Goal: Use online tool/utility: Utilize a website feature to perform a specific function

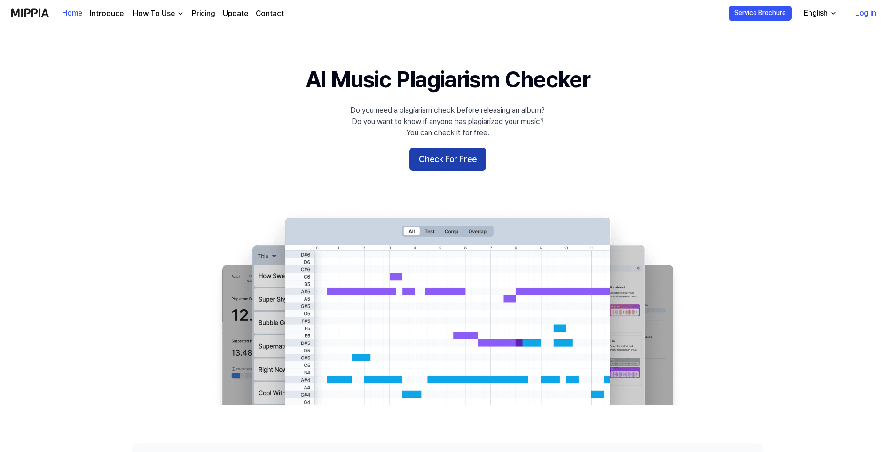
click at [446, 167] on button "Check For Free" at bounding box center [447, 159] width 77 height 23
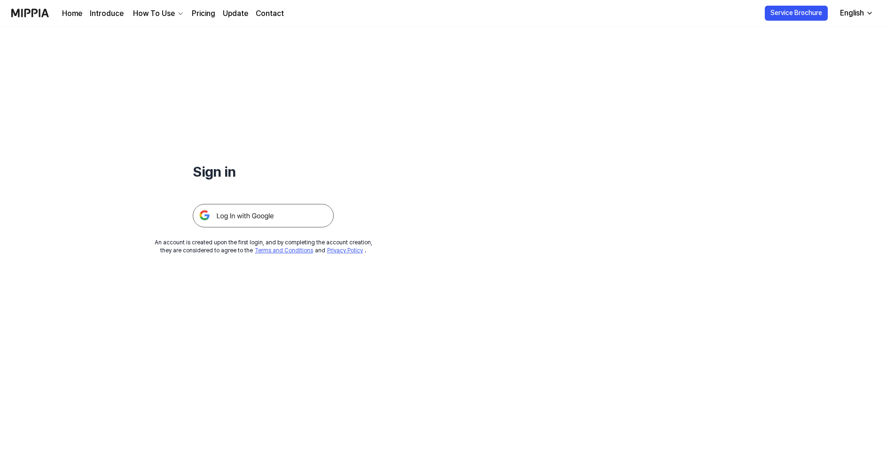
click at [245, 220] on img at bounding box center [263, 215] width 141 height 23
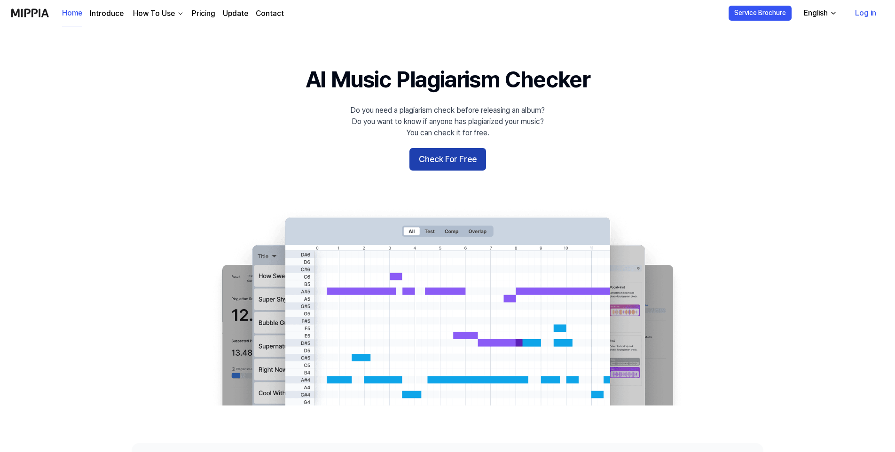
click at [452, 156] on button "Check For Free" at bounding box center [447, 159] width 77 height 23
click at [829, 12] on div "English" at bounding box center [816, 13] width 28 height 11
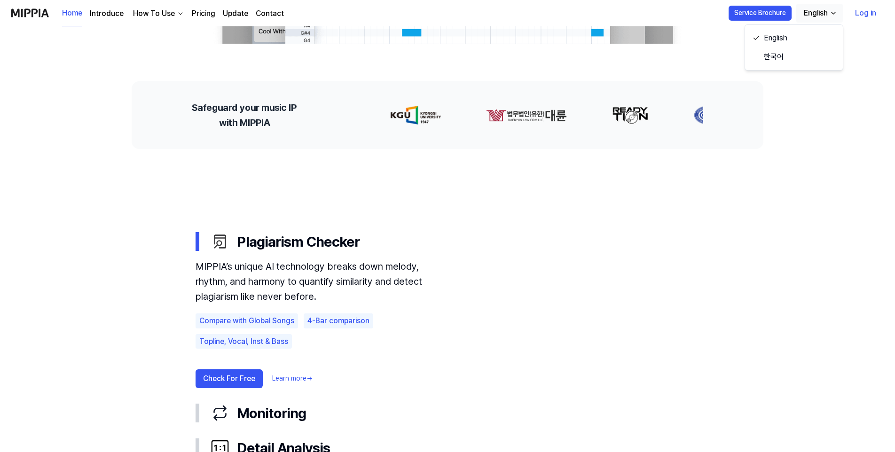
scroll to position [564, 0]
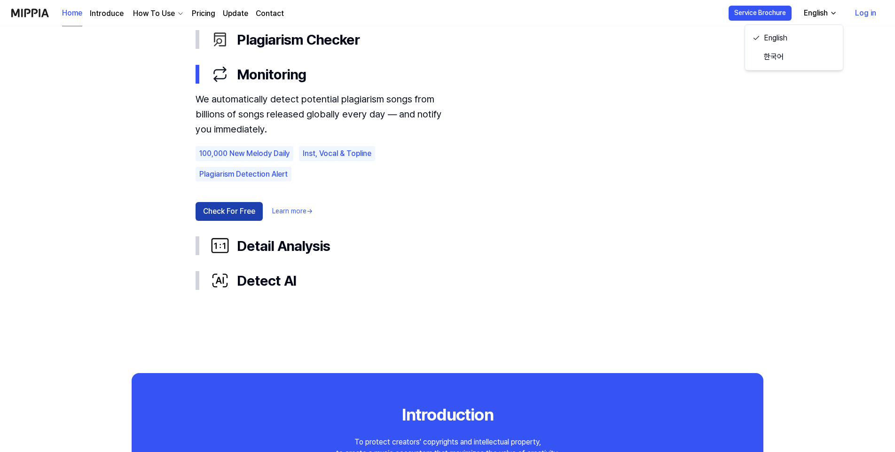
click at [228, 211] on button "Check For Free" at bounding box center [228, 211] width 67 height 19
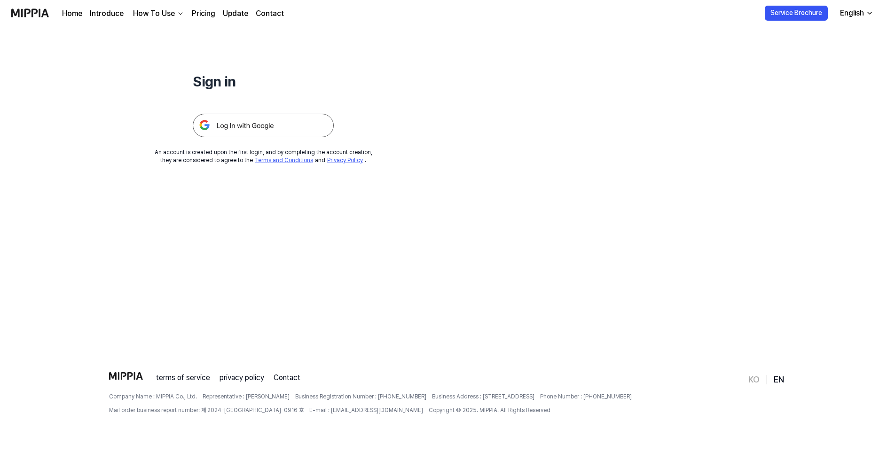
scroll to position [0, 0]
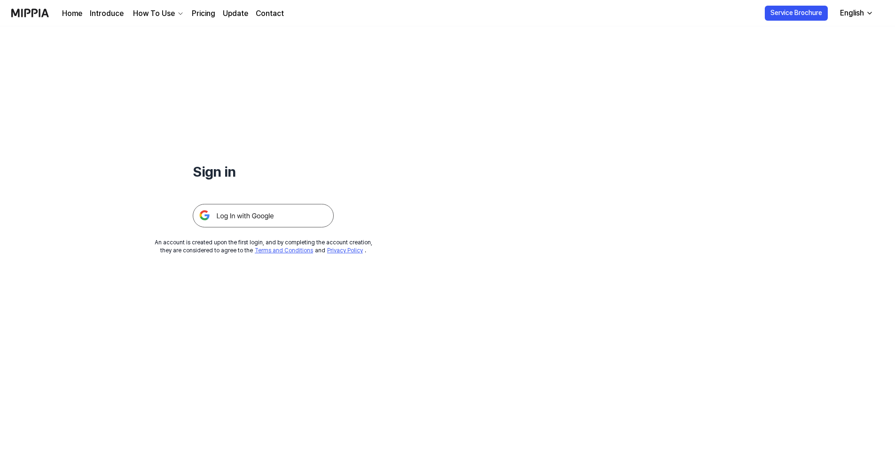
click at [228, 211] on img at bounding box center [263, 215] width 141 height 23
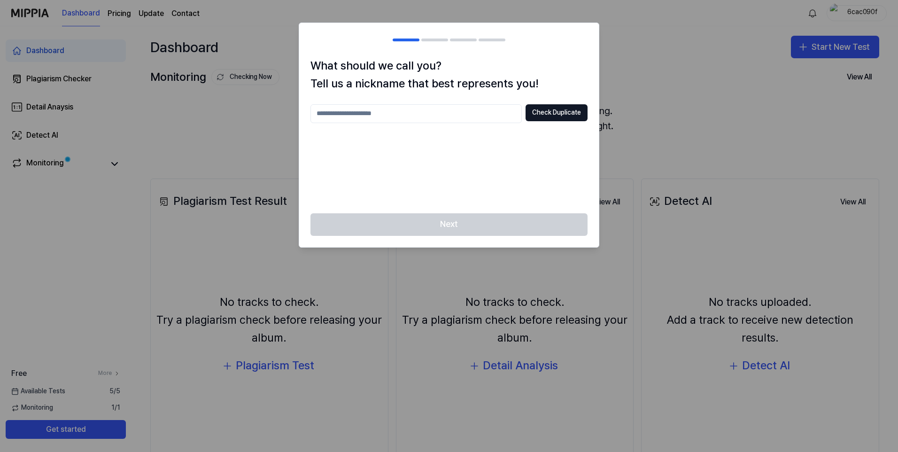
click at [349, 112] on input "text" at bounding box center [416, 113] width 211 height 19
type input "**"
click at [560, 114] on button "Check Duplicate" at bounding box center [557, 112] width 62 height 17
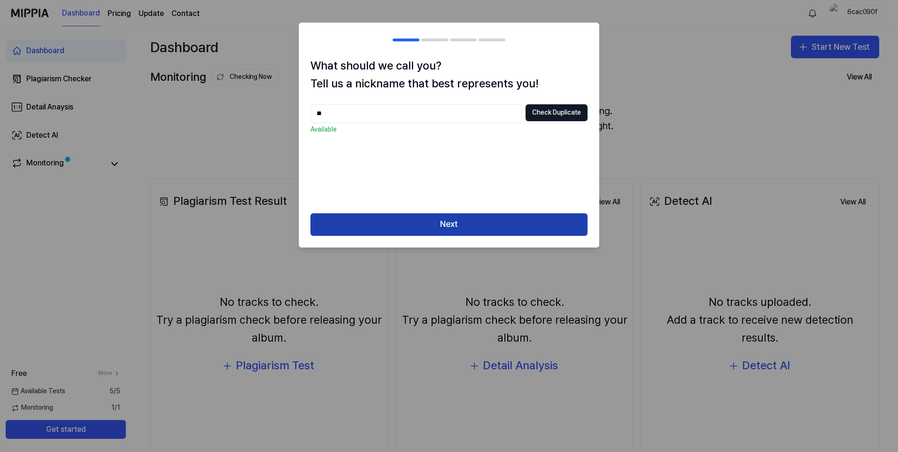
click at [477, 218] on button "Next" at bounding box center [449, 224] width 277 height 23
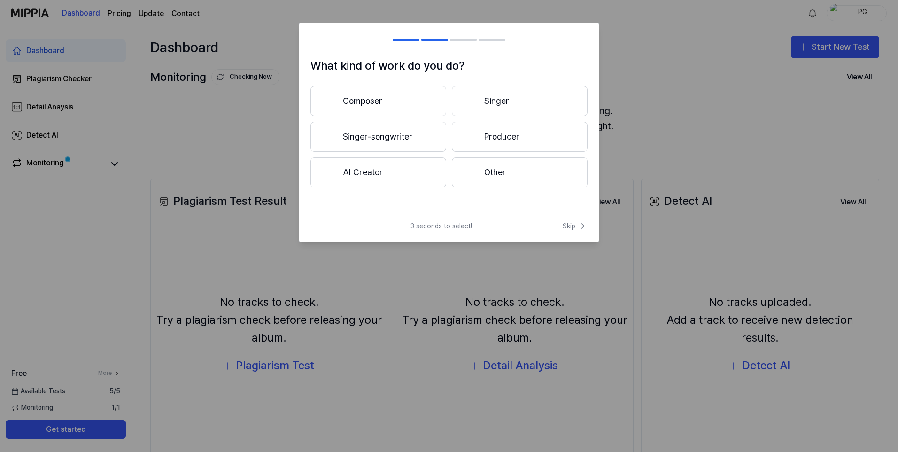
click at [507, 175] on button "Other" at bounding box center [520, 172] width 136 height 30
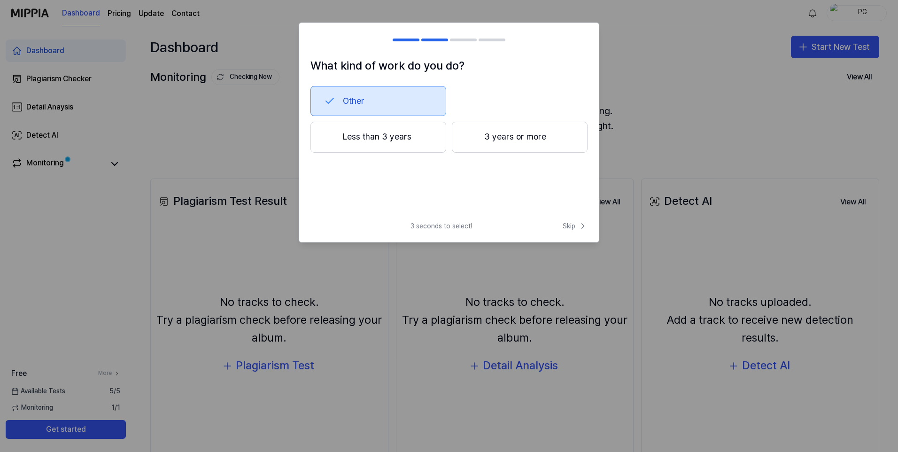
click at [506, 146] on button "3 years or more" at bounding box center [520, 137] width 136 height 31
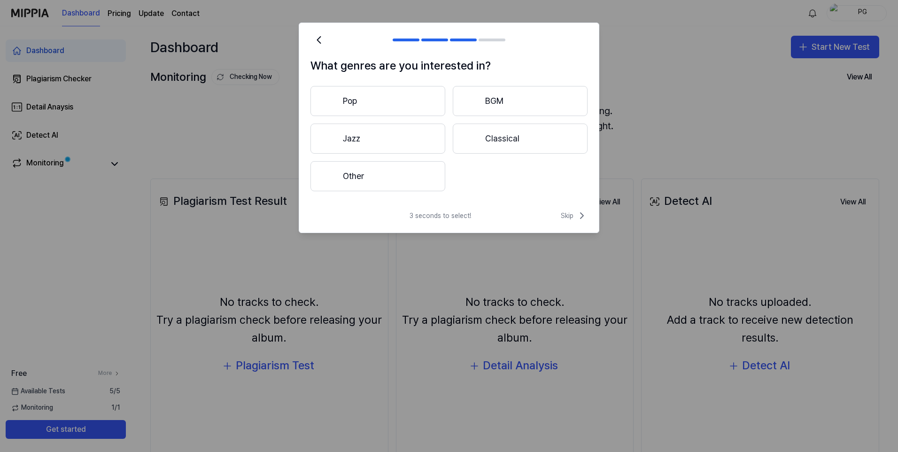
click at [503, 140] on button "Classical" at bounding box center [520, 139] width 135 height 30
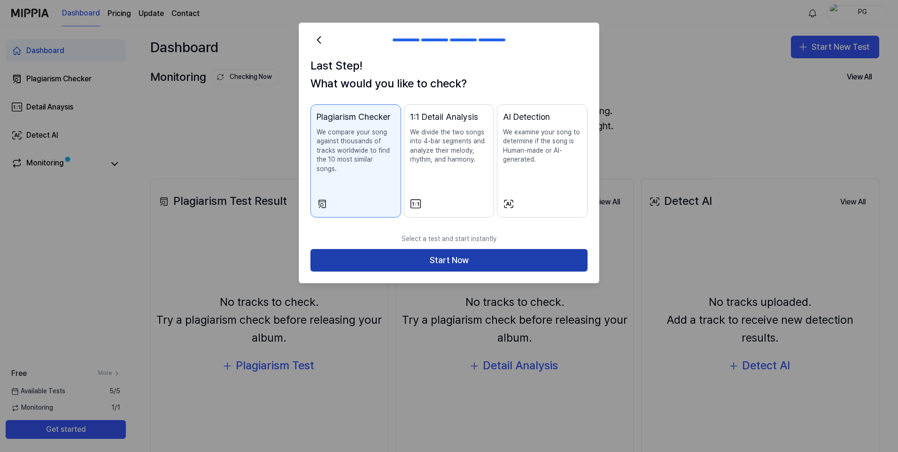
click at [448, 254] on button "Start Now" at bounding box center [449, 260] width 277 height 23
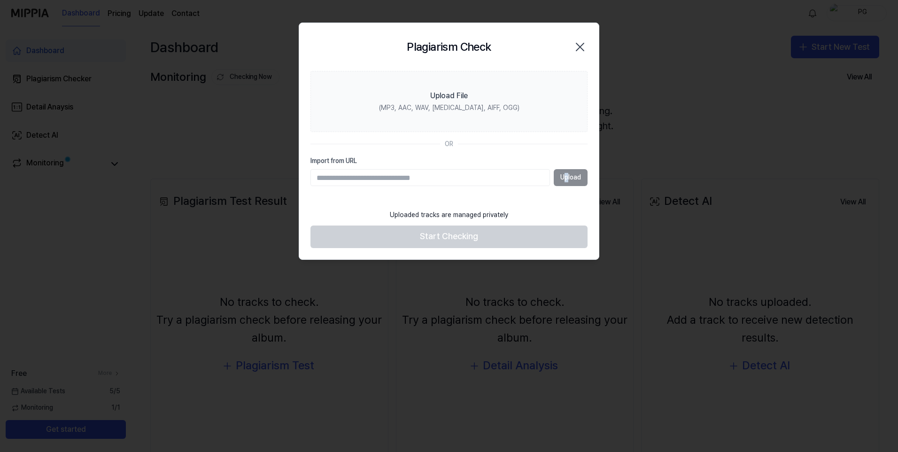
click at [567, 182] on div "Upload" at bounding box center [449, 177] width 277 height 17
click at [563, 184] on div "Upload" at bounding box center [449, 177] width 277 height 17
click at [350, 181] on input "Import from URL" at bounding box center [431, 177] width 240 height 17
click at [579, 45] on icon "button" at bounding box center [580, 46] width 15 height 15
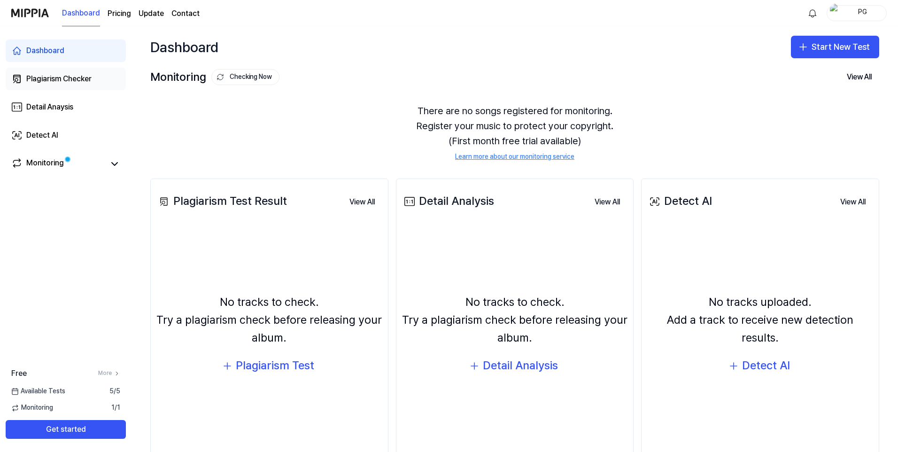
click at [36, 85] on link "Plagiarism Checker" at bounding box center [66, 79] width 120 height 23
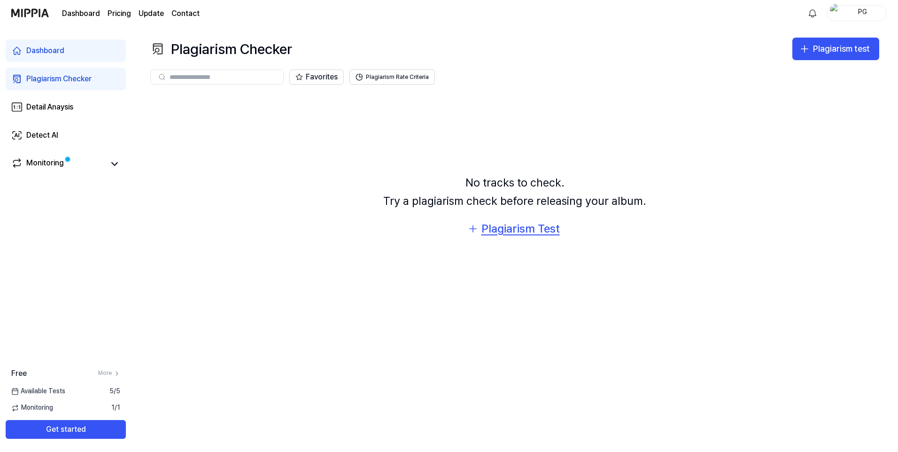
click at [526, 233] on div "Plagiarism Test" at bounding box center [521, 229] width 78 height 18
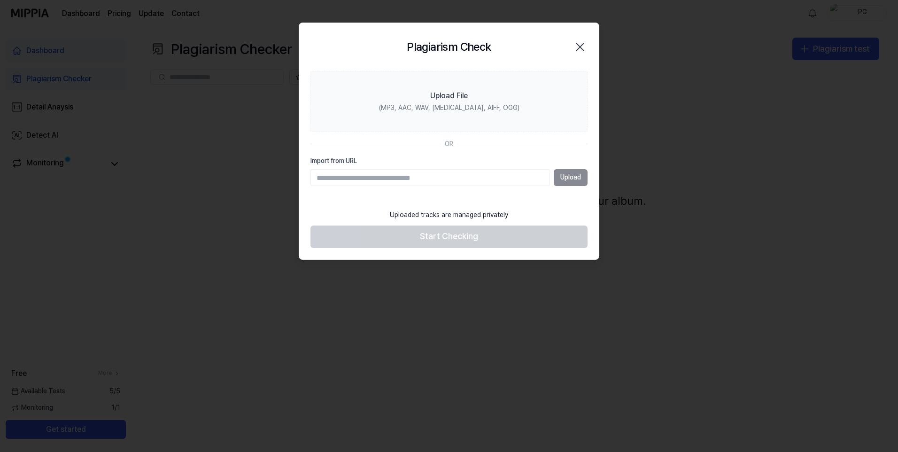
click at [570, 175] on div "Upload" at bounding box center [449, 177] width 277 height 17
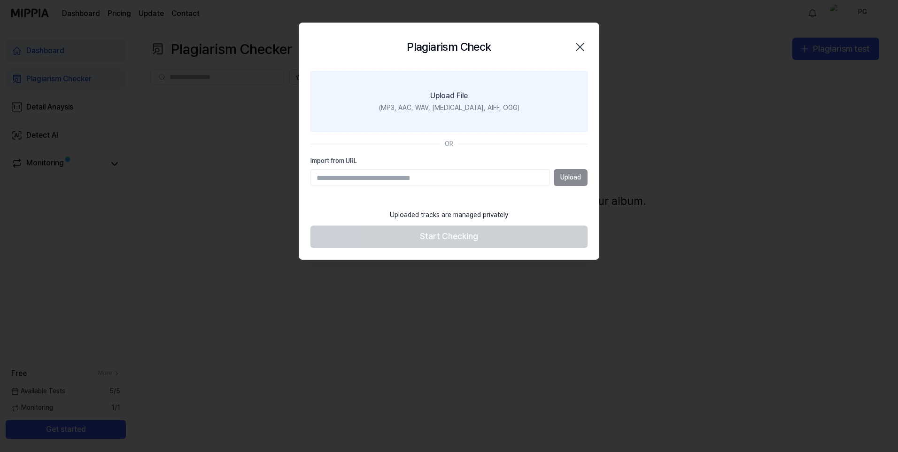
click at [441, 88] on label "Upload File (MP3, AAC, WAV, [MEDICAL_DATA], AIFF, OGG)" at bounding box center [449, 101] width 277 height 61
click at [0, 0] on input "Upload File (MP3, AAC, WAV, [MEDICAL_DATA], AIFF, OGG)" at bounding box center [0, 0] width 0 height 0
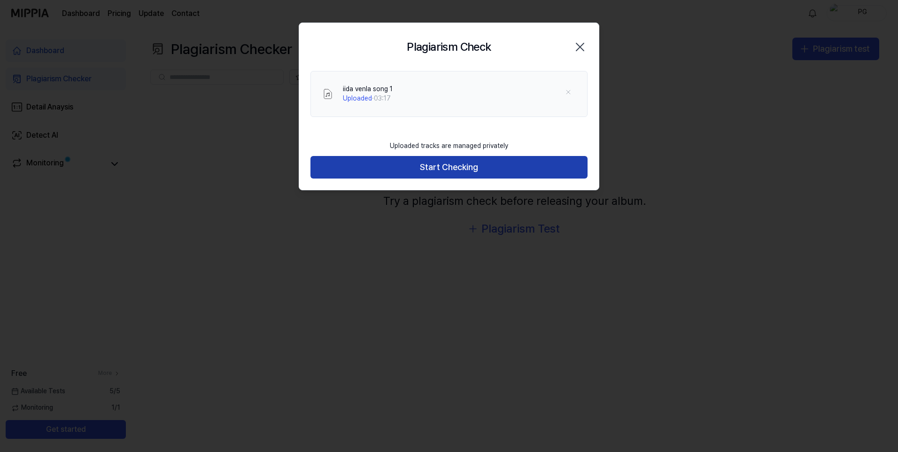
click at [454, 165] on button "Start Checking" at bounding box center [449, 167] width 277 height 23
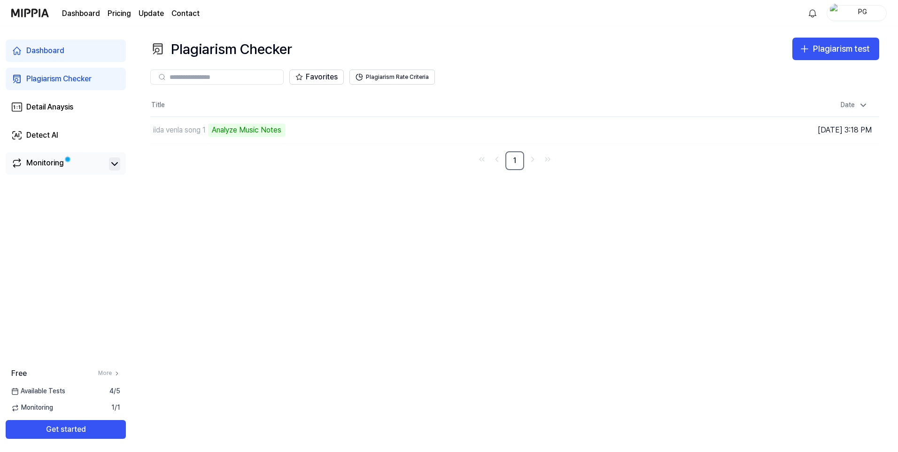
click at [115, 160] on icon at bounding box center [114, 163] width 11 height 11
click at [118, 165] on icon at bounding box center [114, 163] width 11 height 11
click at [62, 435] on button "Get started" at bounding box center [66, 429] width 120 height 19
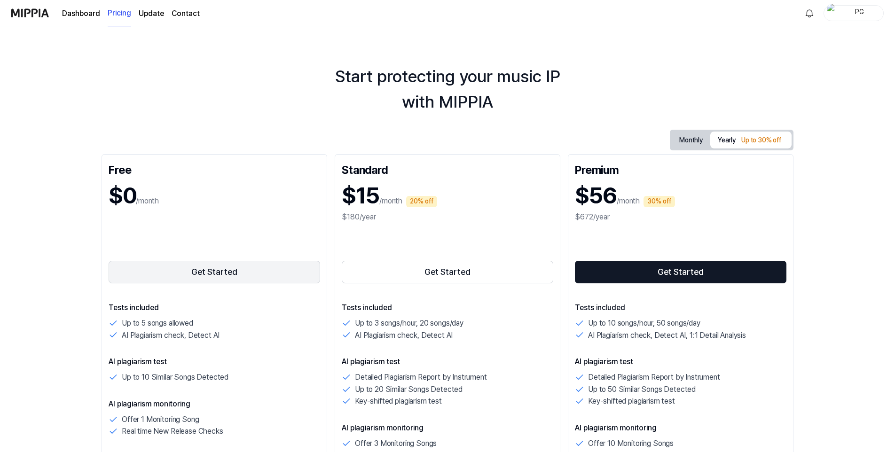
click at [205, 282] on button "Get Started" at bounding box center [214, 272] width 211 height 23
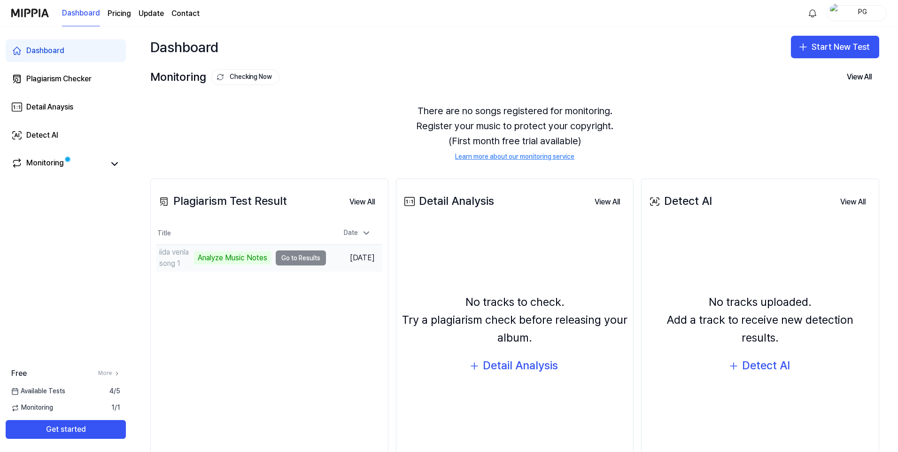
click at [246, 257] on div "Analyze Music Notes" at bounding box center [232, 257] width 77 height 13
click at [284, 252] on td "iida venla song 1 Analyze Music Notes Go to Results" at bounding box center [241, 258] width 170 height 26
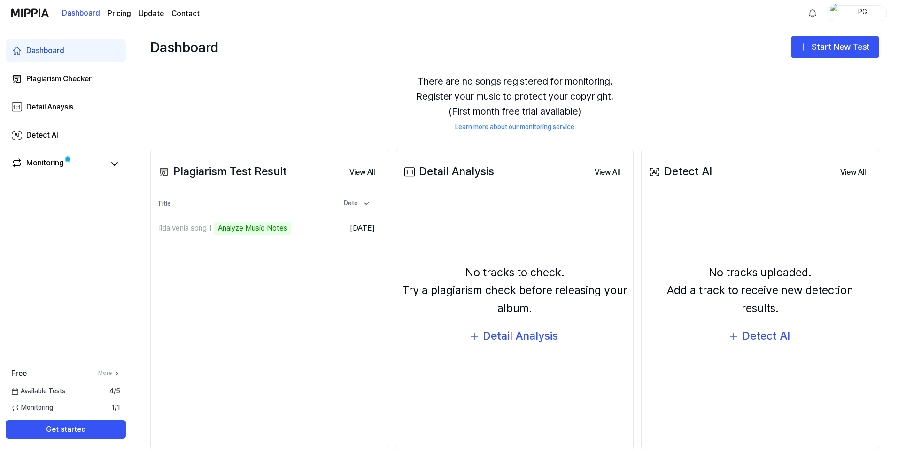
scroll to position [46, 0]
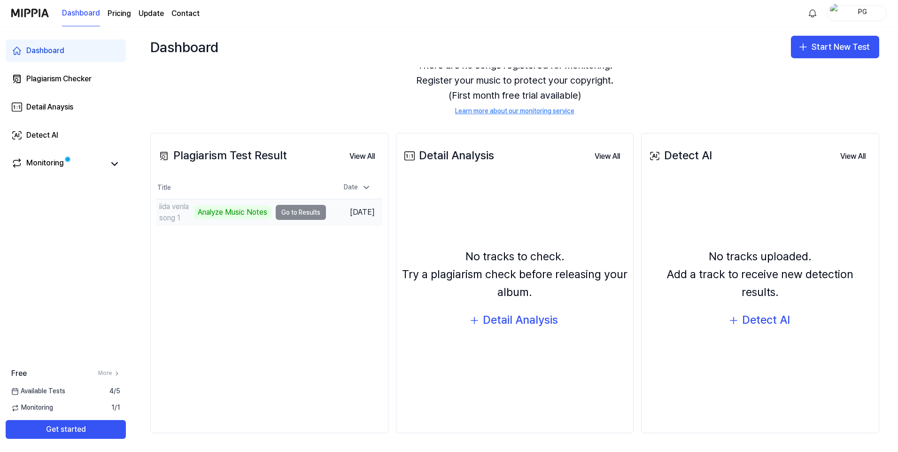
click at [300, 211] on td "iida venla song 1 Analyze Music Notes Go to Results" at bounding box center [241, 212] width 170 height 26
click at [362, 185] on icon at bounding box center [366, 187] width 9 height 9
click at [16, 171] on div "Monitoring" at bounding box center [66, 163] width 120 height 23
click at [120, 166] on icon at bounding box center [114, 163] width 11 height 11
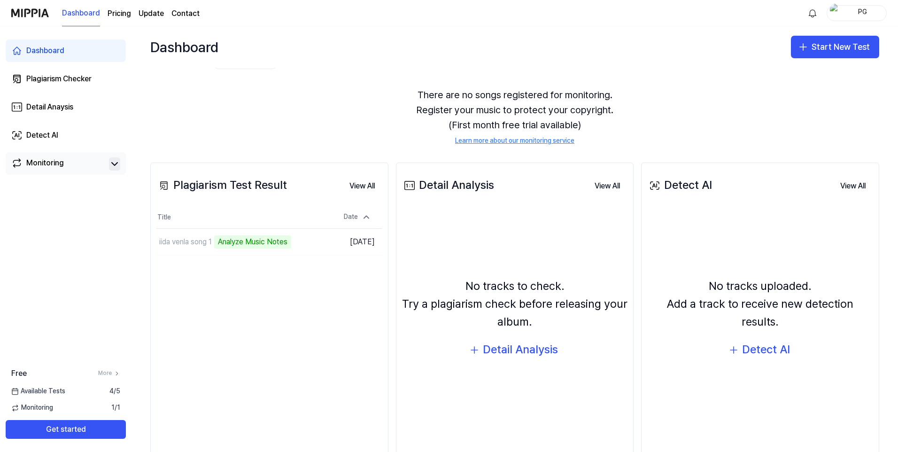
scroll to position [0, 0]
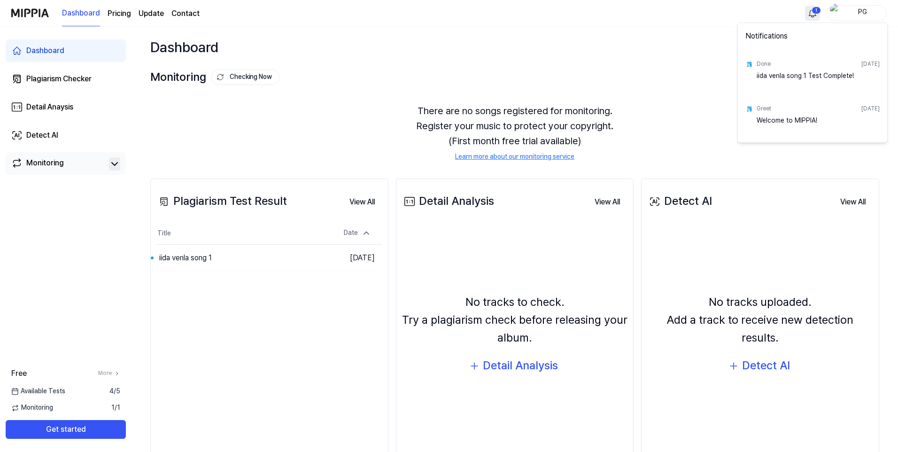
click at [819, 11] on html "Dashboard Pricing Update Contact 1 PG Dashboard Plagiarism Checker Detail Anays…" at bounding box center [449, 226] width 898 height 452
click at [780, 80] on div "iida venla song 1 Test Complete!" at bounding box center [818, 80] width 123 height 19
click at [804, 73] on div "iida venla song 1 Test Complete!" at bounding box center [818, 80] width 123 height 19
click at [766, 64] on div "Done" at bounding box center [764, 64] width 14 height 8
click at [217, 262] on html "Dashboard Pricing Update Contact PG Dashboard Plagiarism Checker Detail Anaysis…" at bounding box center [449, 226] width 898 height 452
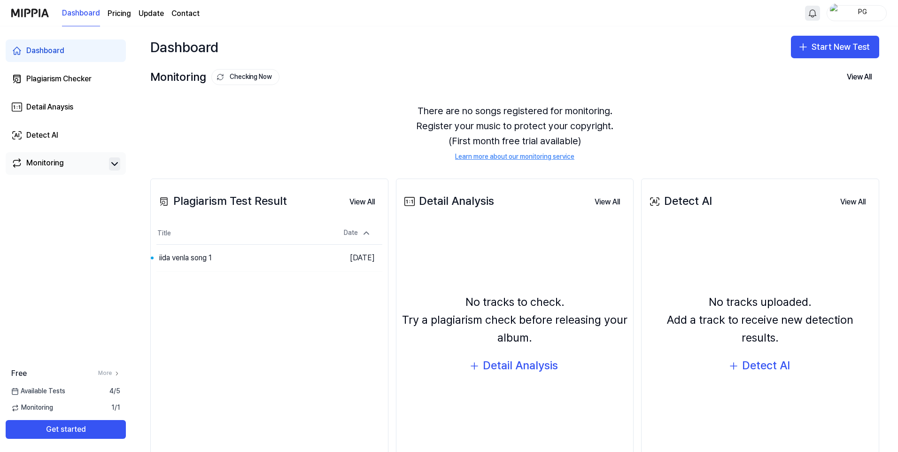
click at [217, 262] on div "iida venla song 1" at bounding box center [241, 258] width 170 height 26
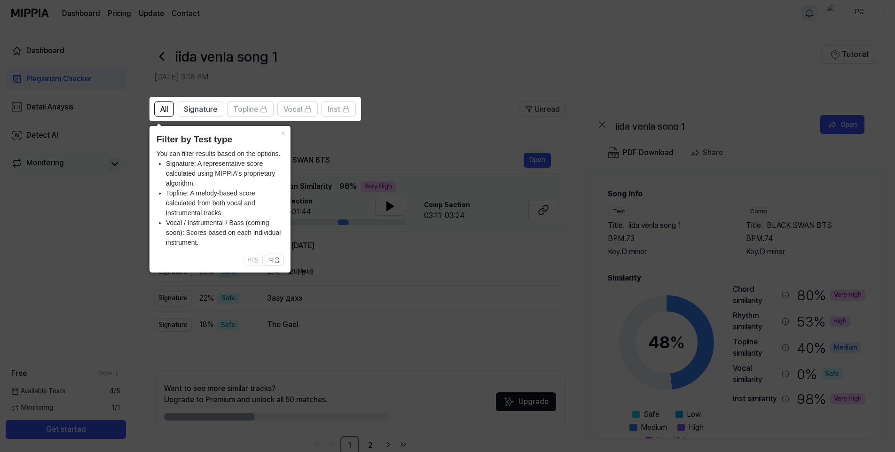
click at [396, 143] on icon at bounding box center [449, 226] width 898 height 452
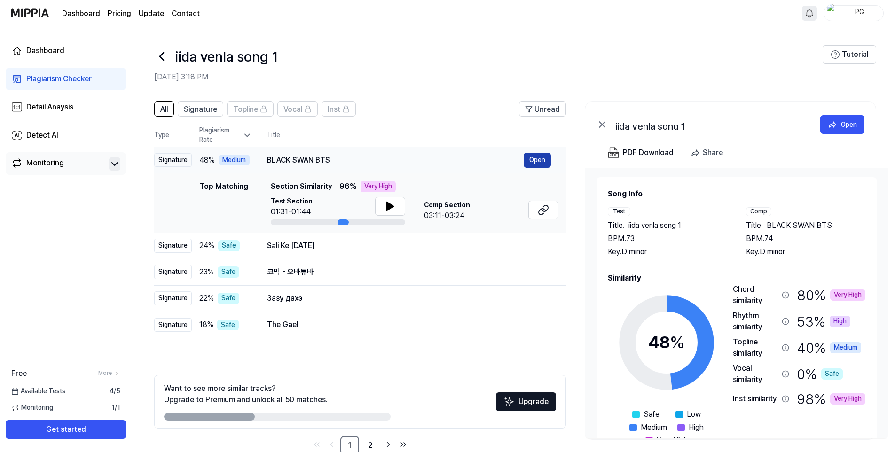
click at [535, 158] on button "Open" at bounding box center [536, 160] width 27 height 15
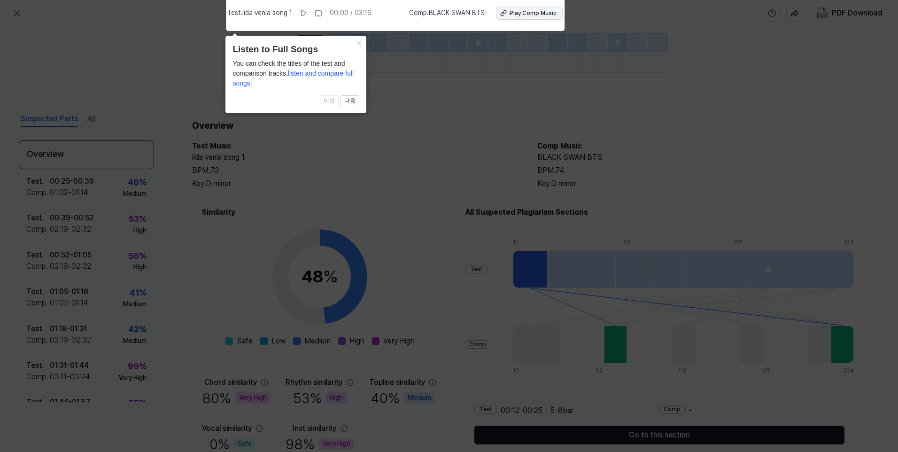
click at [535, 18] on button "Play Comp Music" at bounding box center [529, 13] width 67 height 13
